Goal: Task Accomplishment & Management: Manage account settings

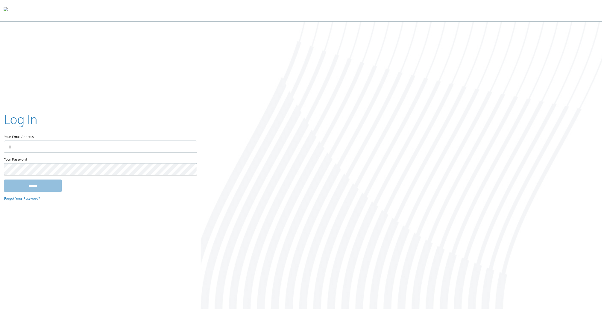
click at [115, 139] on label "Your Email Address" at bounding box center [100, 126] width 192 height 30
click at [115, 140] on input "Your Email Address" at bounding box center [100, 146] width 193 height 12
click at [173, 146] on input "Your Email Address" at bounding box center [100, 146] width 193 height 12
click at [189, 146] on img at bounding box center [188, 146] width 7 height 12
click at [161, 147] on input "Your Email Address" at bounding box center [100, 146] width 193 height 12
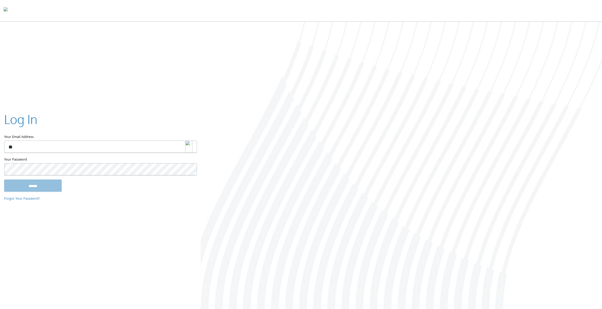
type input "*"
drag, startPoint x: 264, startPoint y: 78, endPoint x: 128, endPoint y: 136, distance: 148.3
click at [265, 78] on div at bounding box center [402, 166] width 402 height 288
click at [104, 139] on label "Your Email Address" at bounding box center [100, 126] width 192 height 30
click at [104, 140] on input "Your Email Address" at bounding box center [100, 146] width 193 height 12
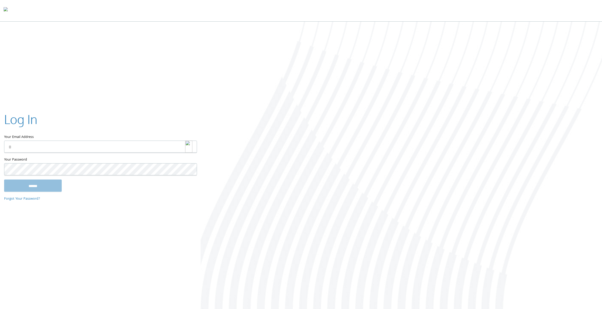
click at [149, 146] on input "Your Email Address" at bounding box center [100, 146] width 193 height 12
click at [197, 143] on div at bounding box center [191, 146] width 12 height 12
type input "**********"
